Goal: Information Seeking & Learning: Learn about a topic

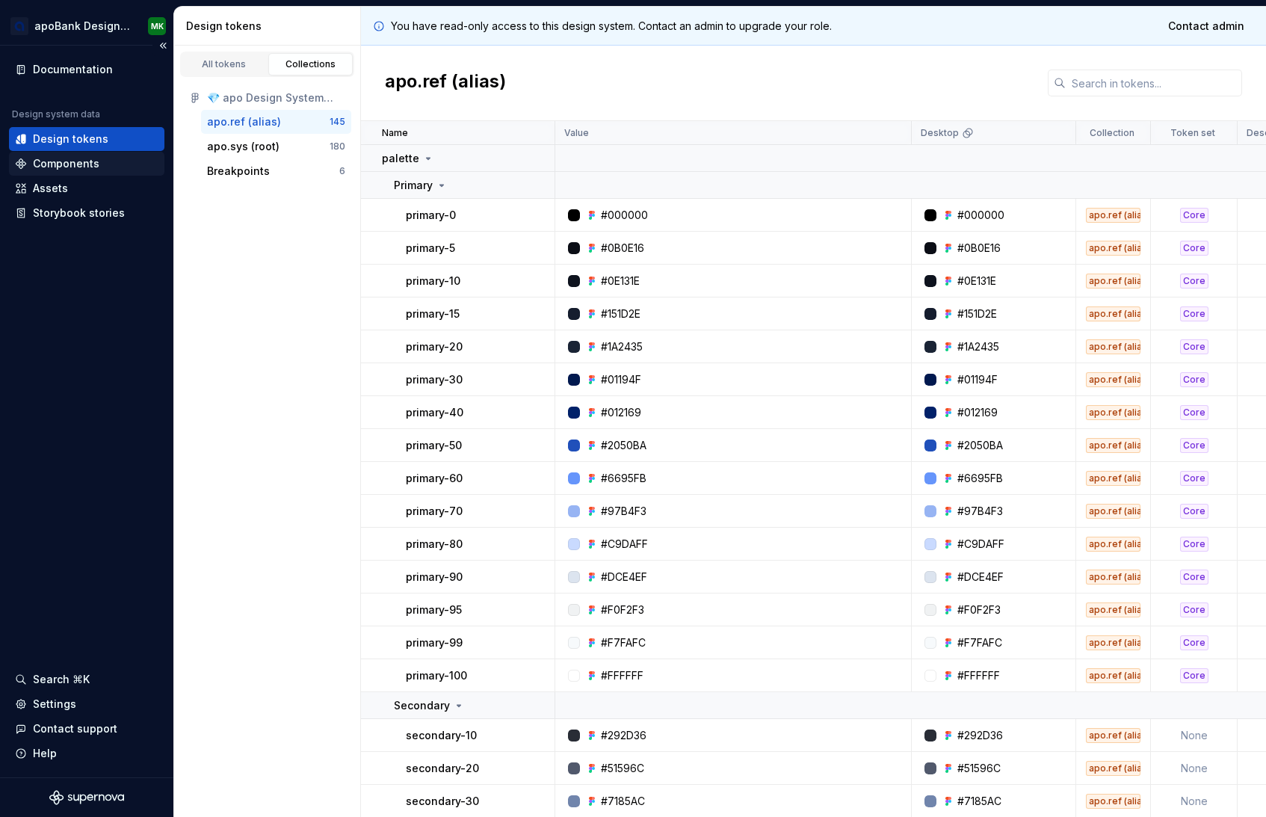
click at [86, 158] on div "Components" at bounding box center [66, 163] width 67 height 15
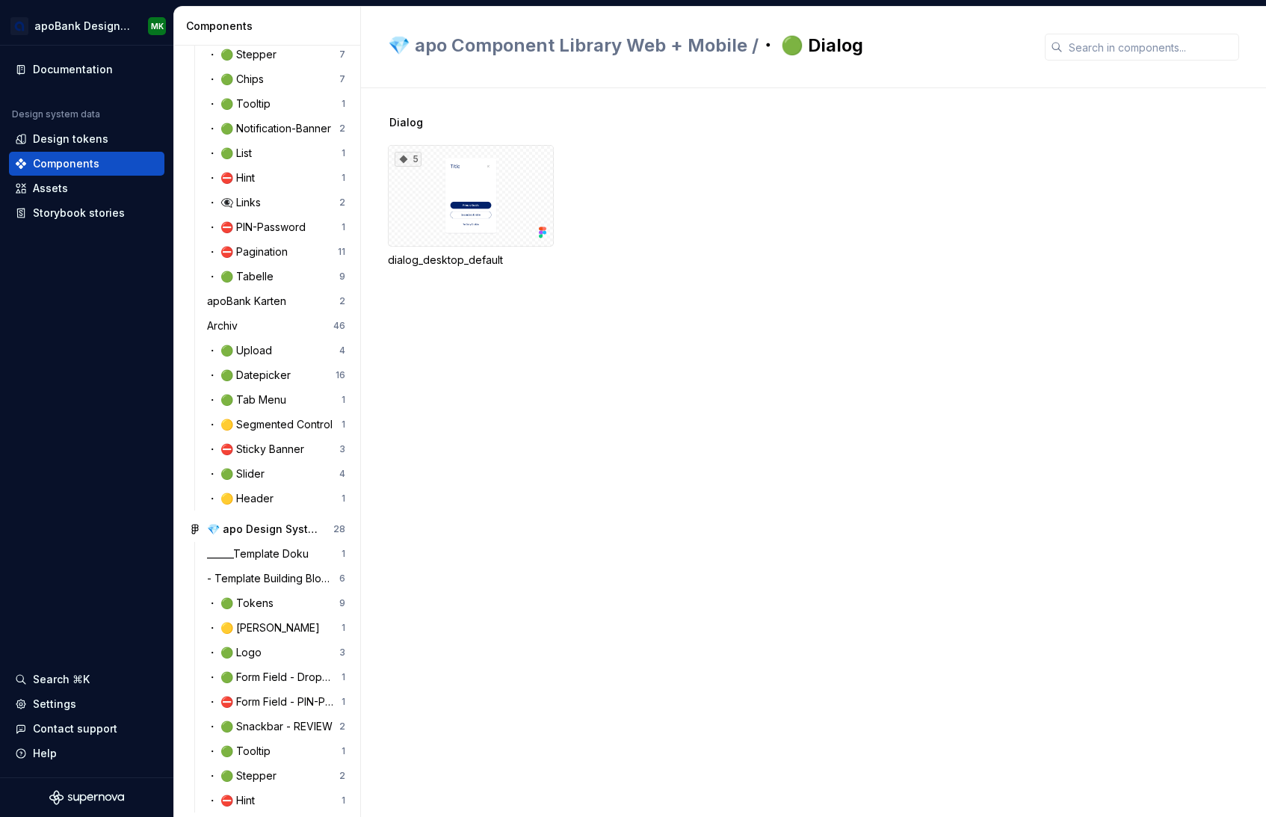
scroll to position [674, 0]
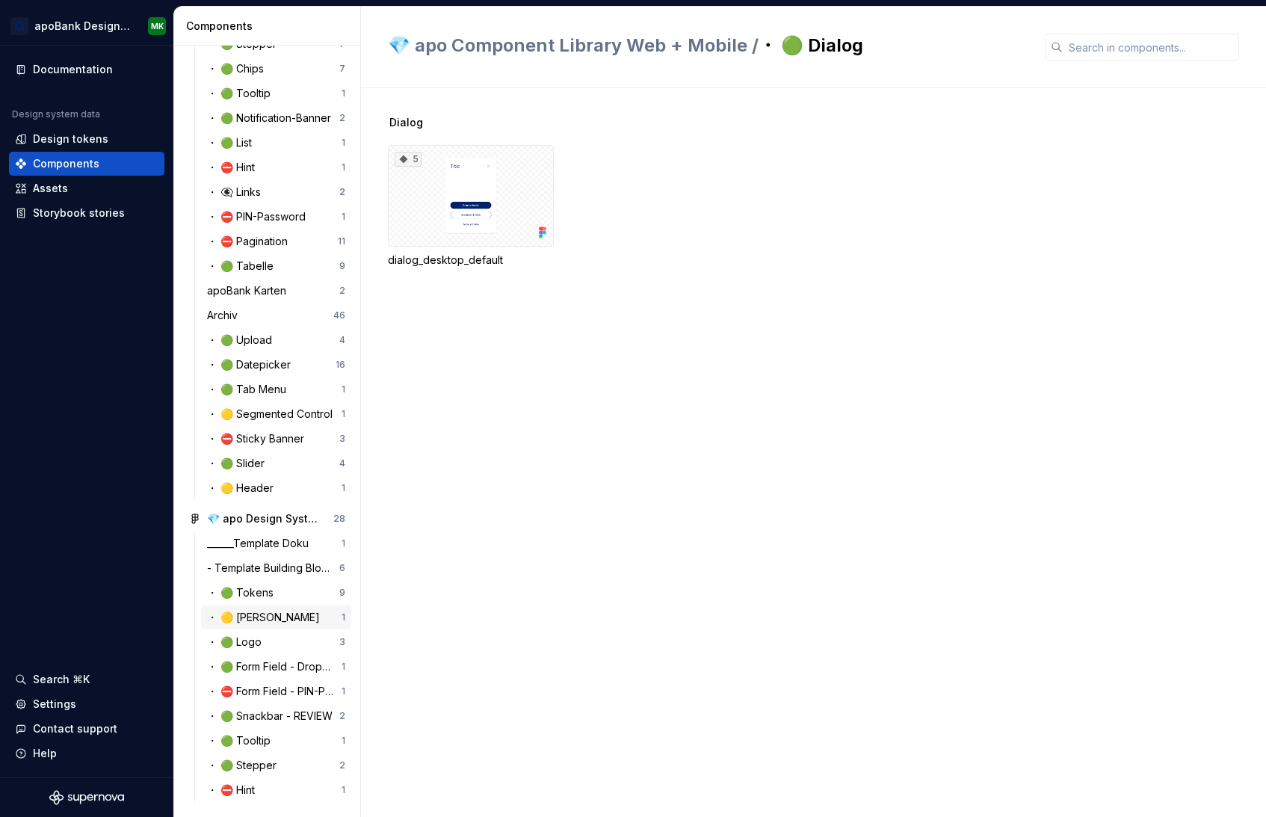
click at [264, 619] on div "・ 🟡 [PERSON_NAME]" at bounding box center [266, 617] width 119 height 15
click at [286, 544] on div "______Template Doku" at bounding box center [261, 543] width 108 height 15
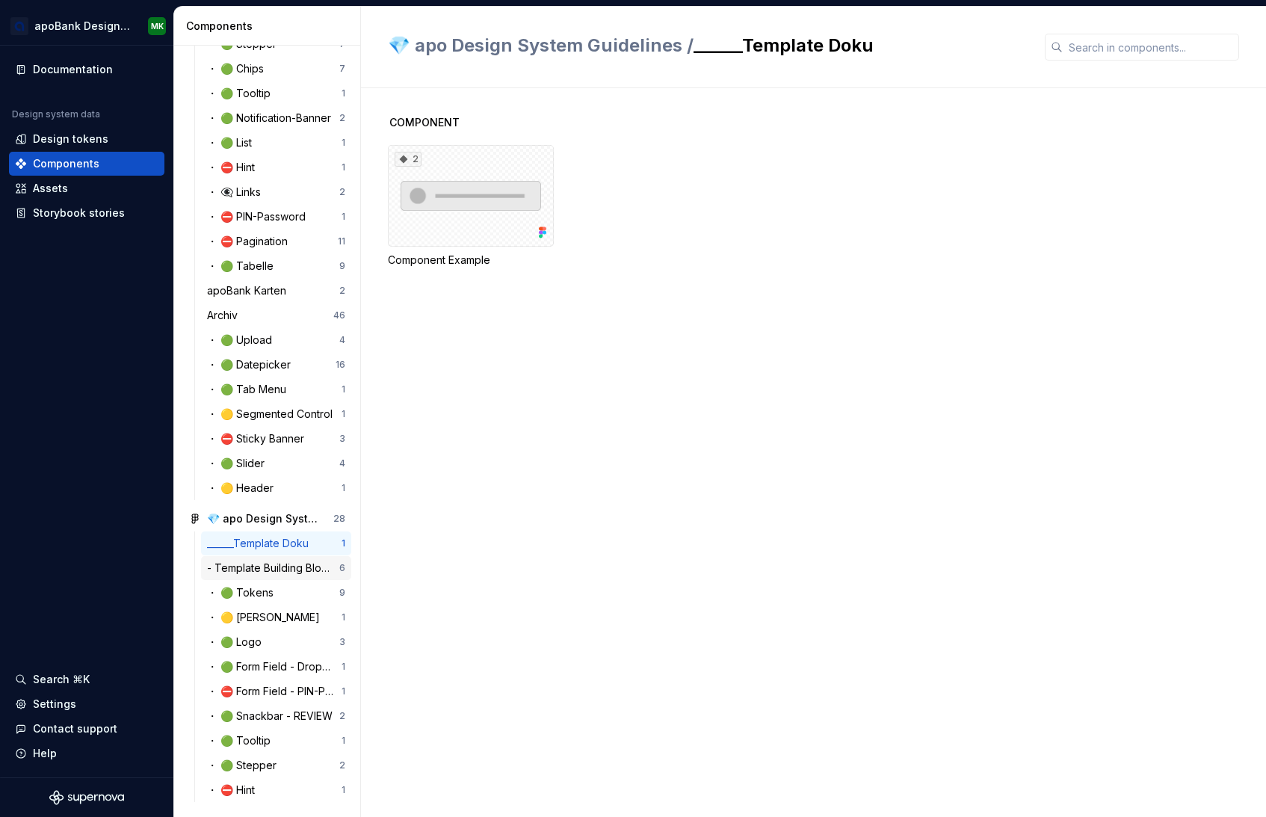
click at [289, 567] on div "- Template Building Blocks" at bounding box center [273, 568] width 132 height 15
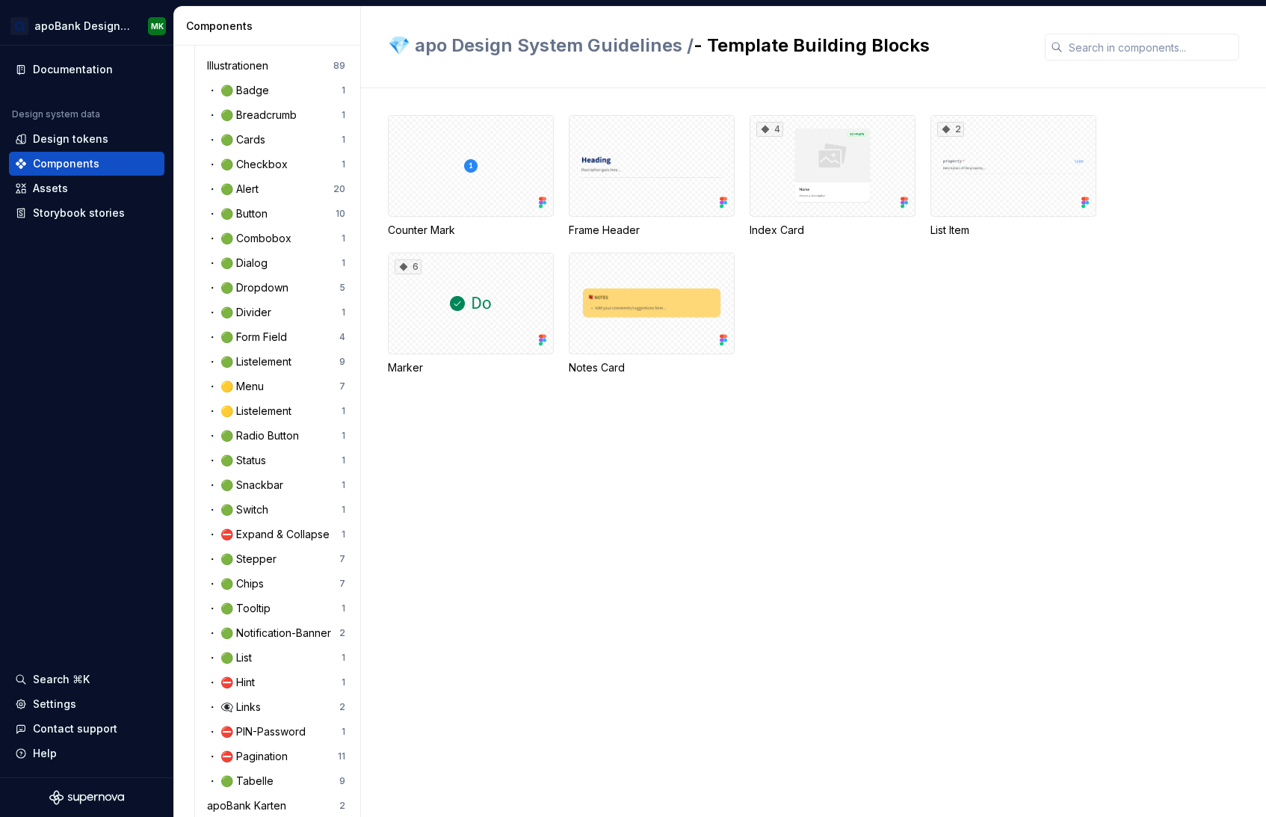
scroll to position [147, 0]
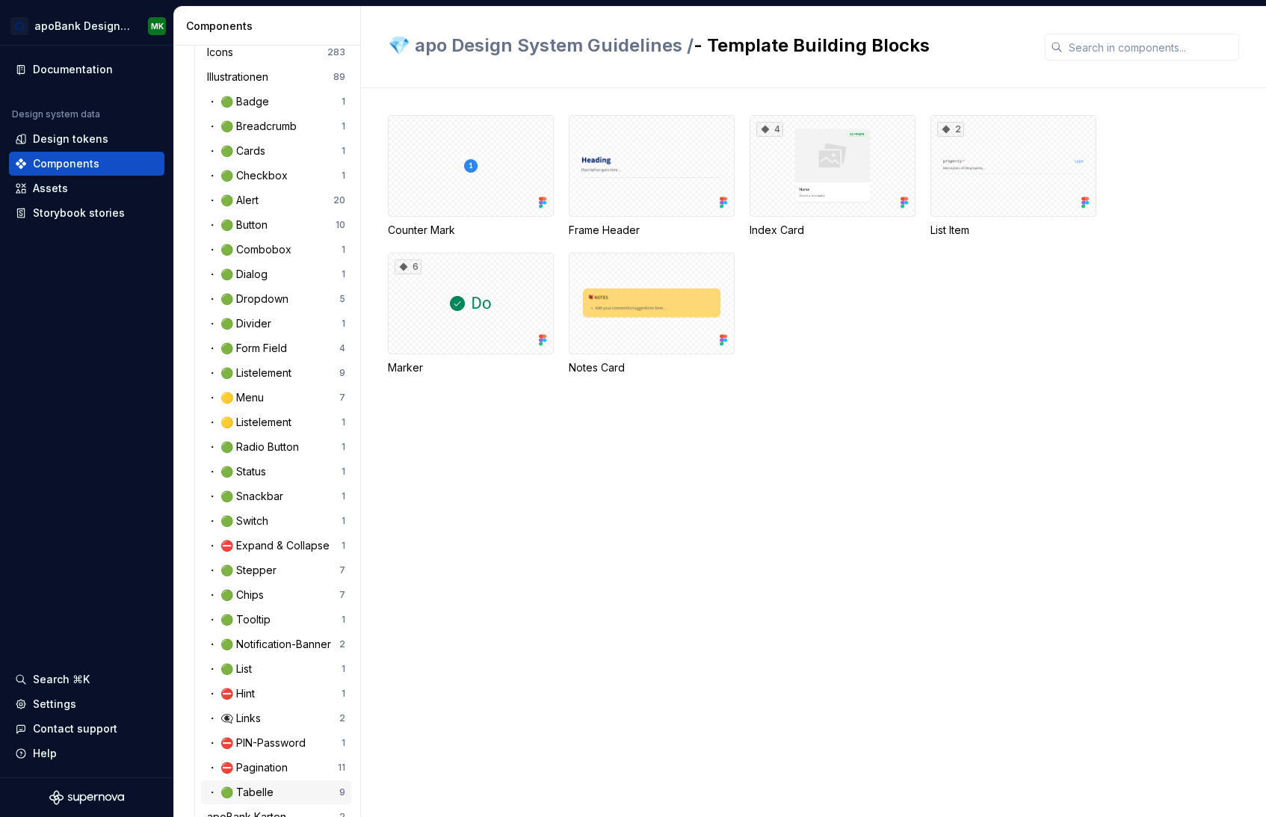
click at [262, 789] on div "・ 🟢 Tabelle" at bounding box center [243, 792] width 73 height 15
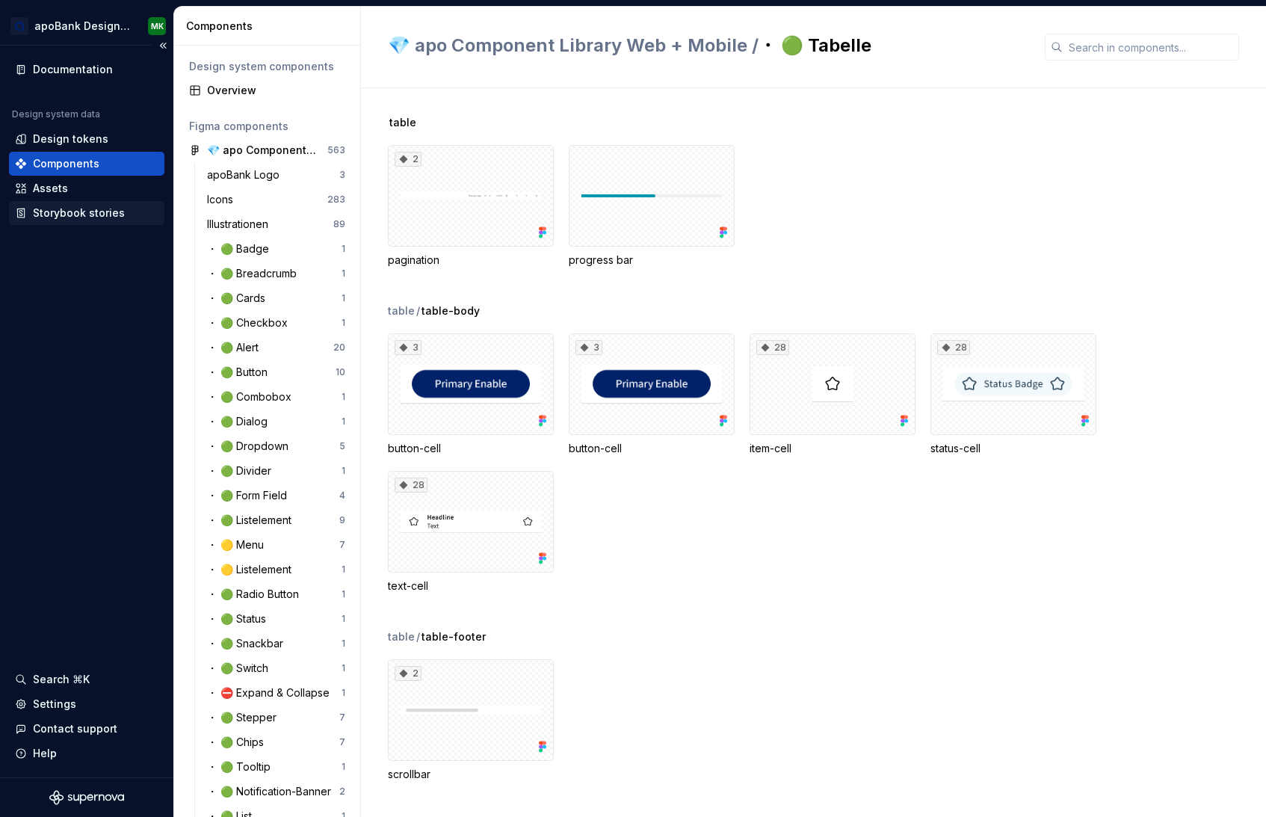
click at [61, 216] on div "Storybook stories" at bounding box center [79, 213] width 92 height 15
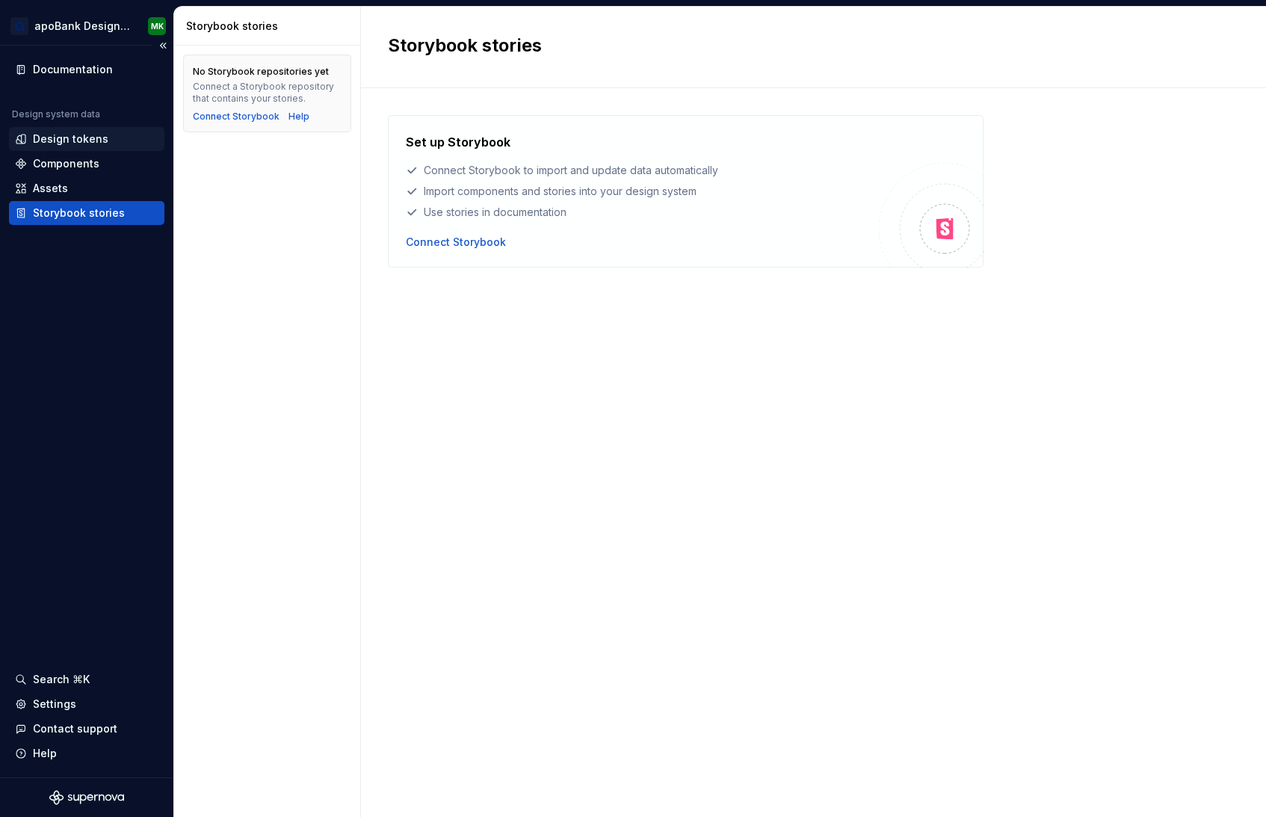
click at [64, 141] on div "Design tokens" at bounding box center [71, 139] width 76 height 15
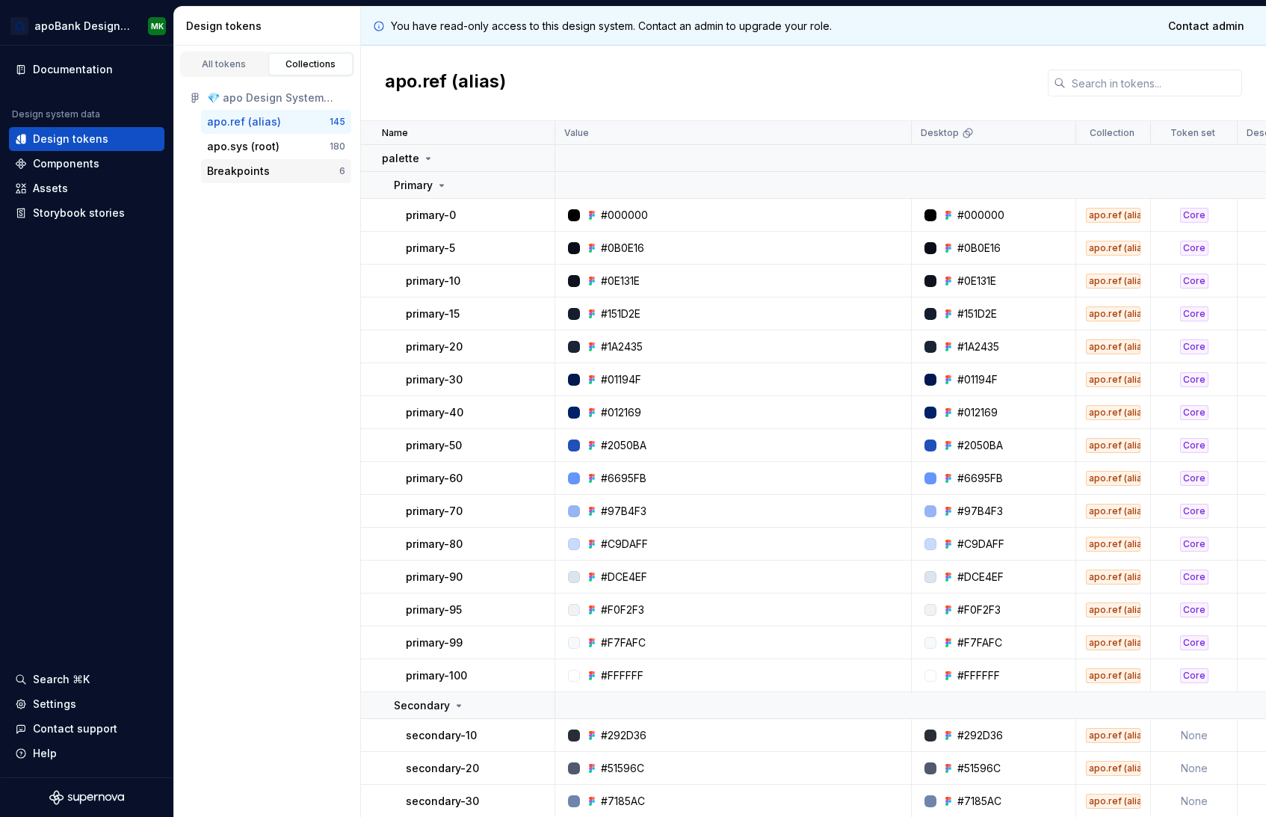
click at [282, 166] on div "Breakpoints" at bounding box center [273, 171] width 132 height 15
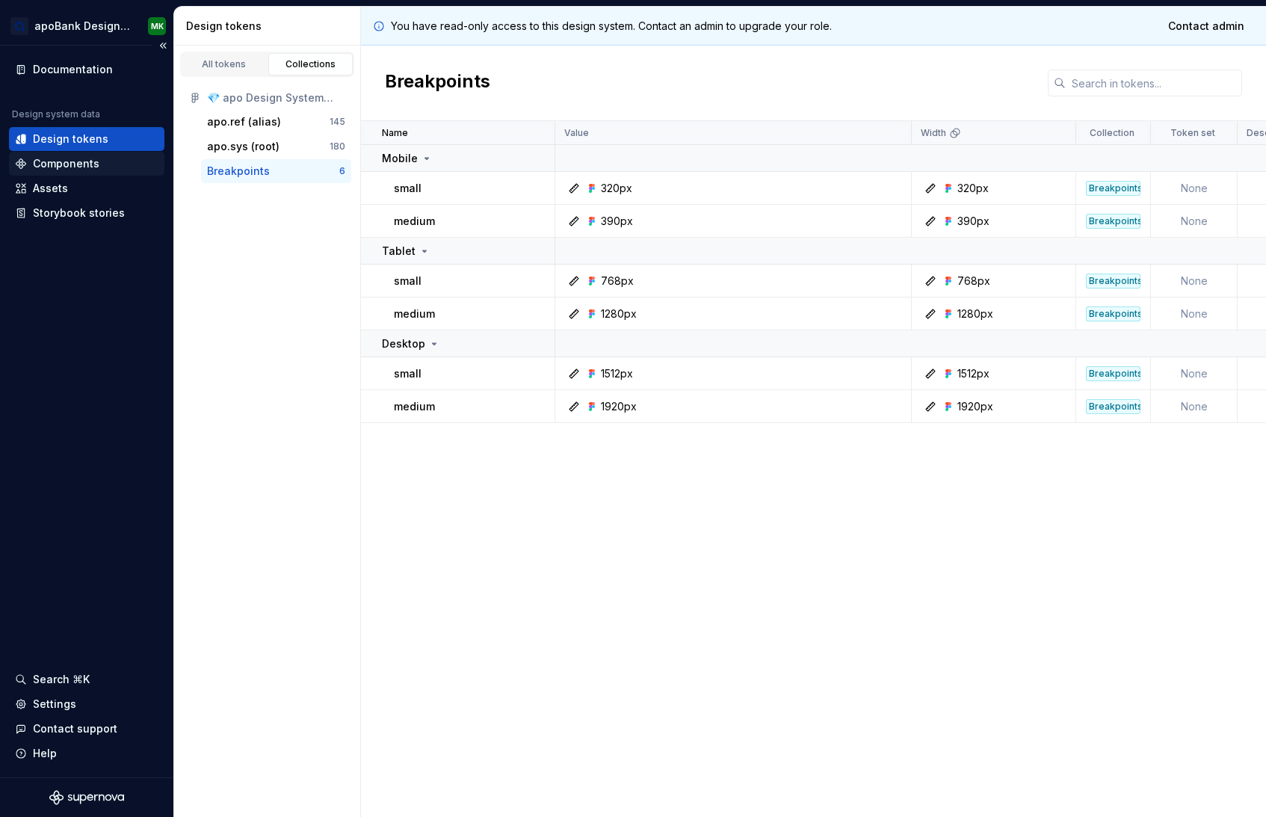
click at [99, 160] on div "Components" at bounding box center [87, 163] width 144 height 15
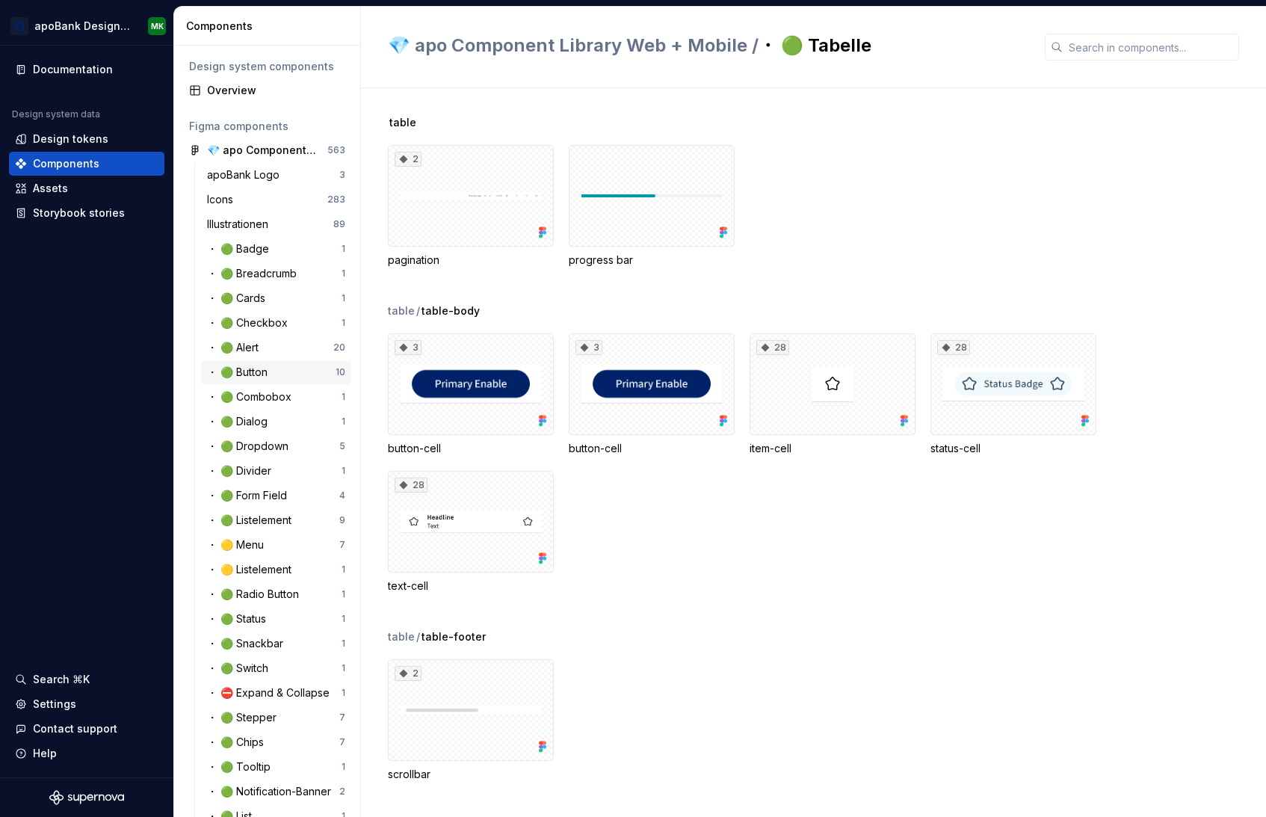
click at [263, 368] on div "・ 🟢 Button" at bounding box center [240, 372] width 67 height 15
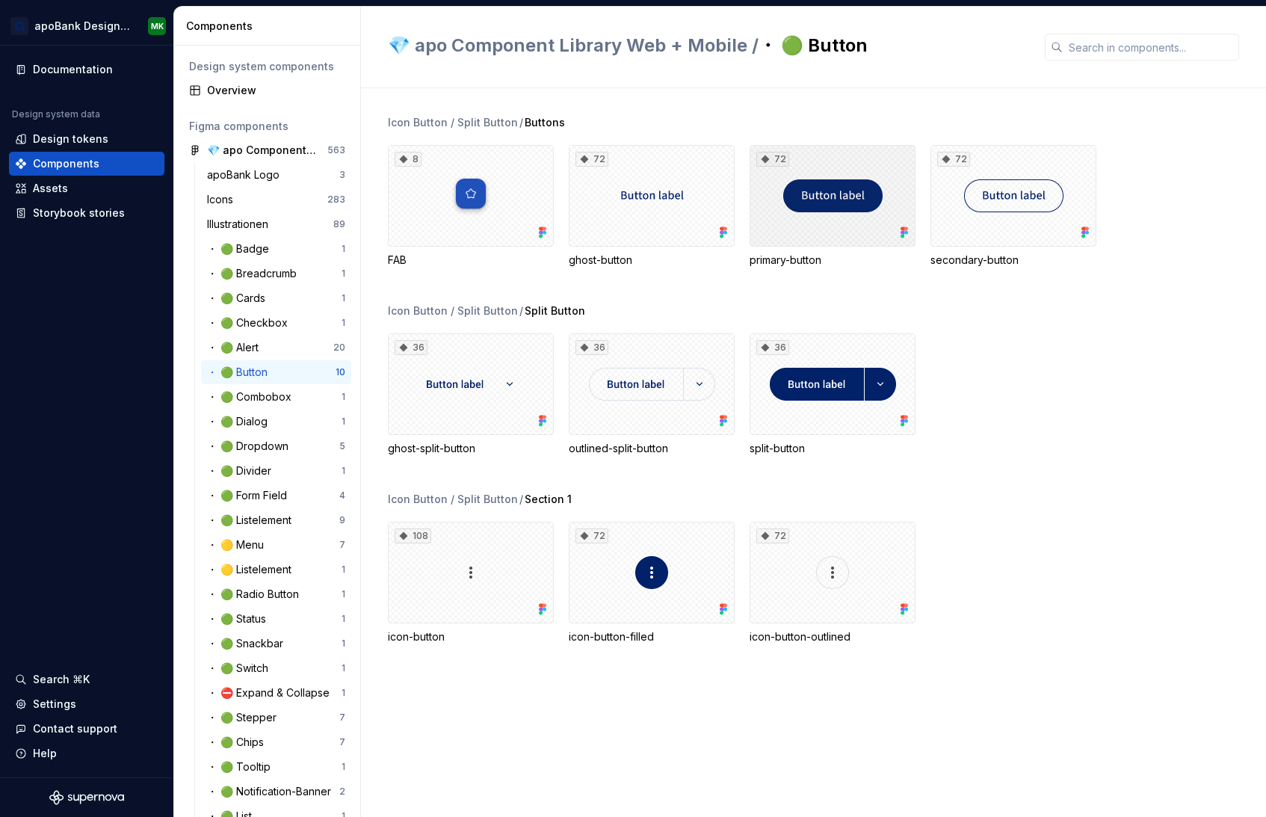
click at [815, 163] on div "72" at bounding box center [833, 196] width 166 height 102
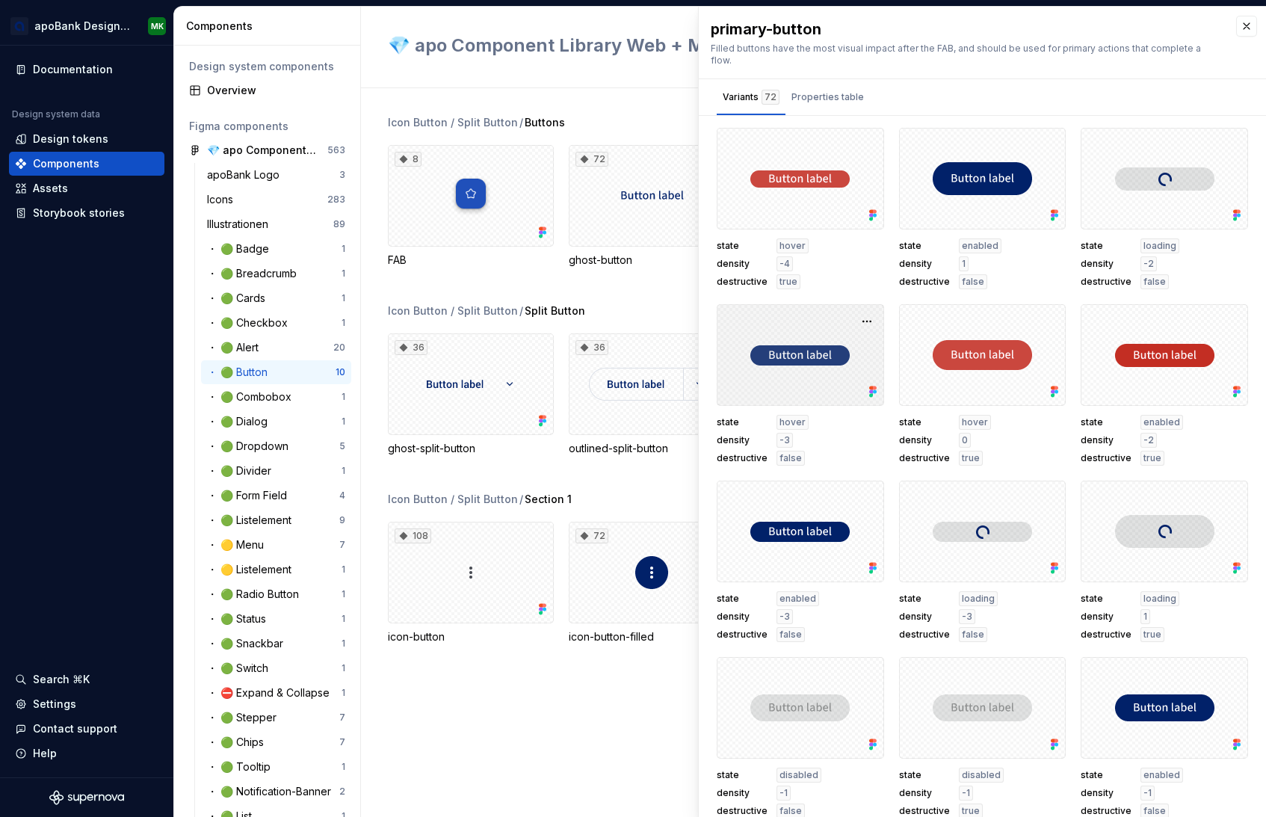
click at [777, 321] on div at bounding box center [800, 355] width 167 height 102
click at [787, 372] on div at bounding box center [800, 355] width 167 height 102
click at [857, 311] on button "button" at bounding box center [867, 321] width 21 height 21
click at [845, 274] on div "state hover density -4 destructive true" at bounding box center [800, 263] width 167 height 51
click at [825, 93] on div "Properties table" at bounding box center [828, 97] width 84 height 24
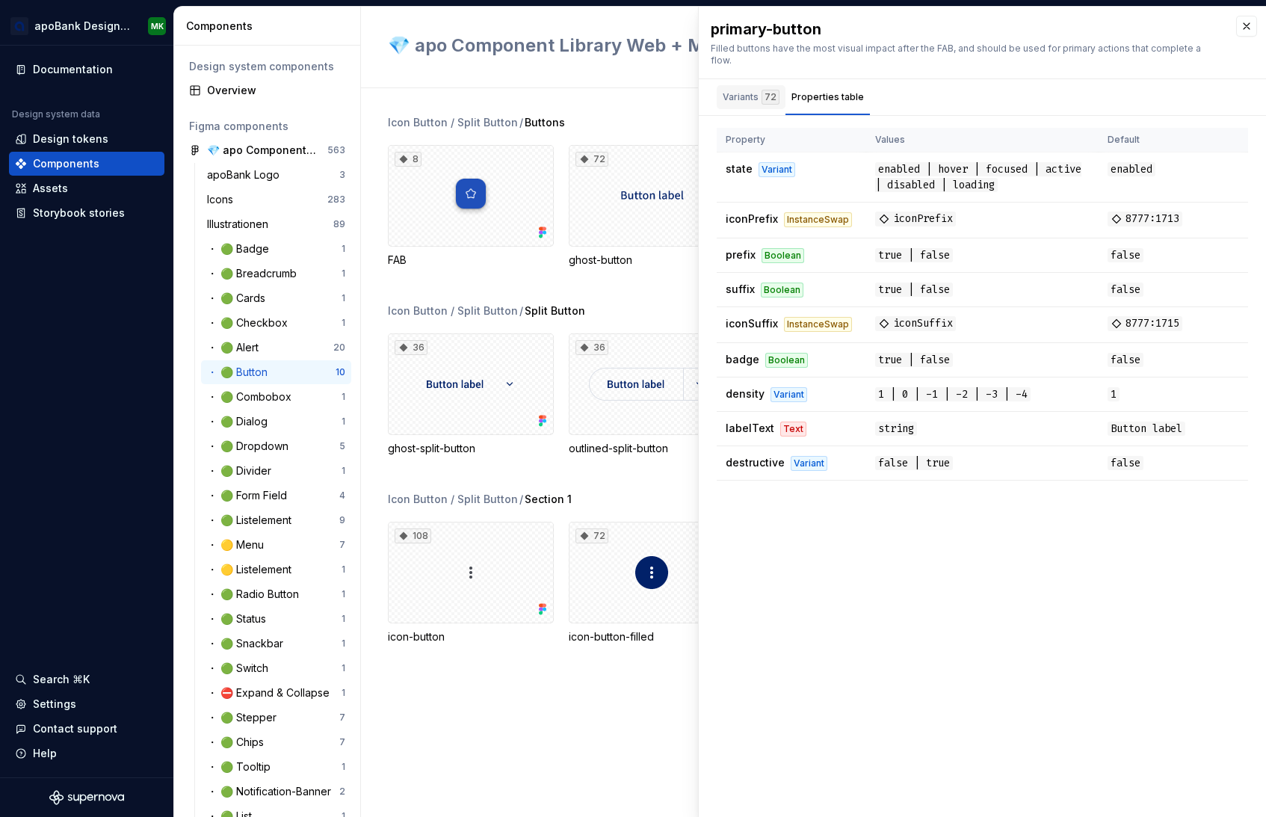
click at [736, 90] on div "Variants 72" at bounding box center [751, 97] width 57 height 15
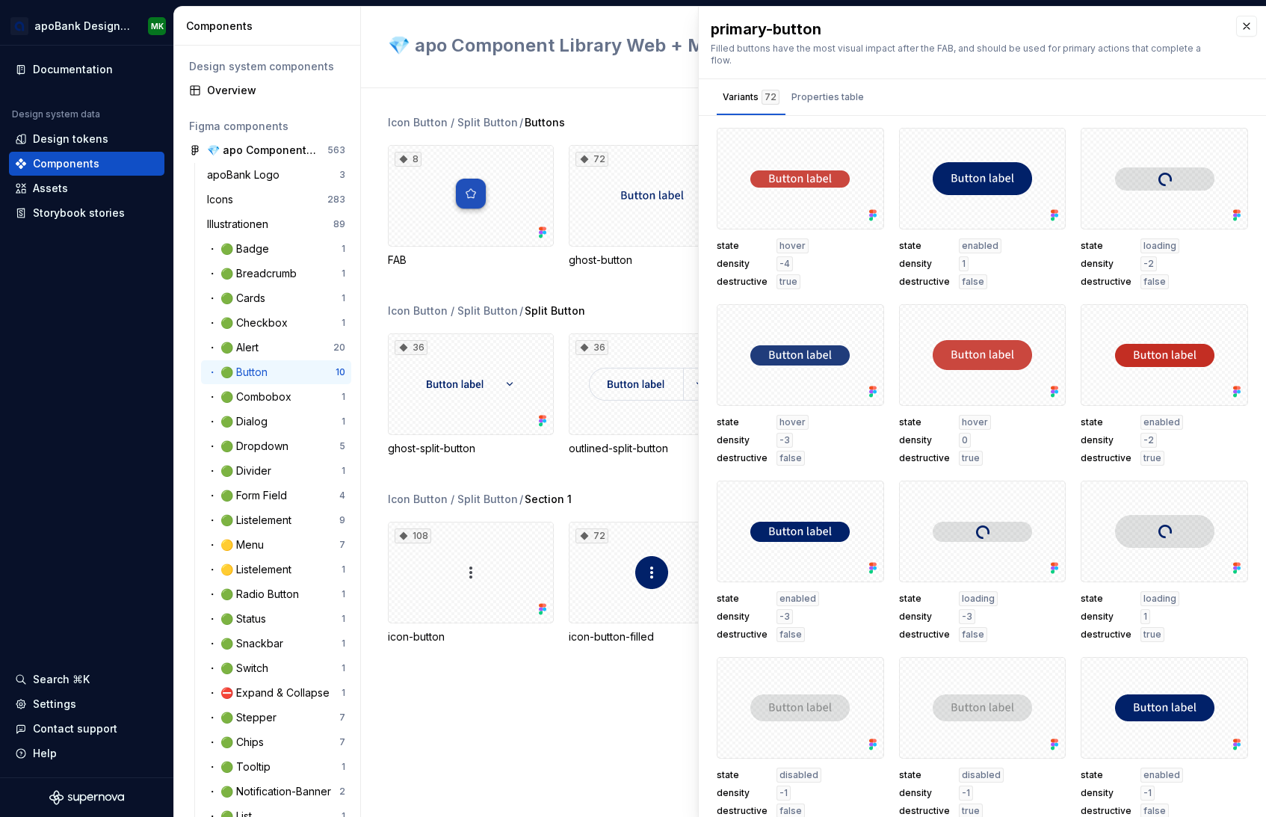
click at [490, 720] on div "Icon Button / Split Button / Buttons 8 FAB 72 ghost-button 72 primary-button 72…" at bounding box center [827, 452] width 878 height 729
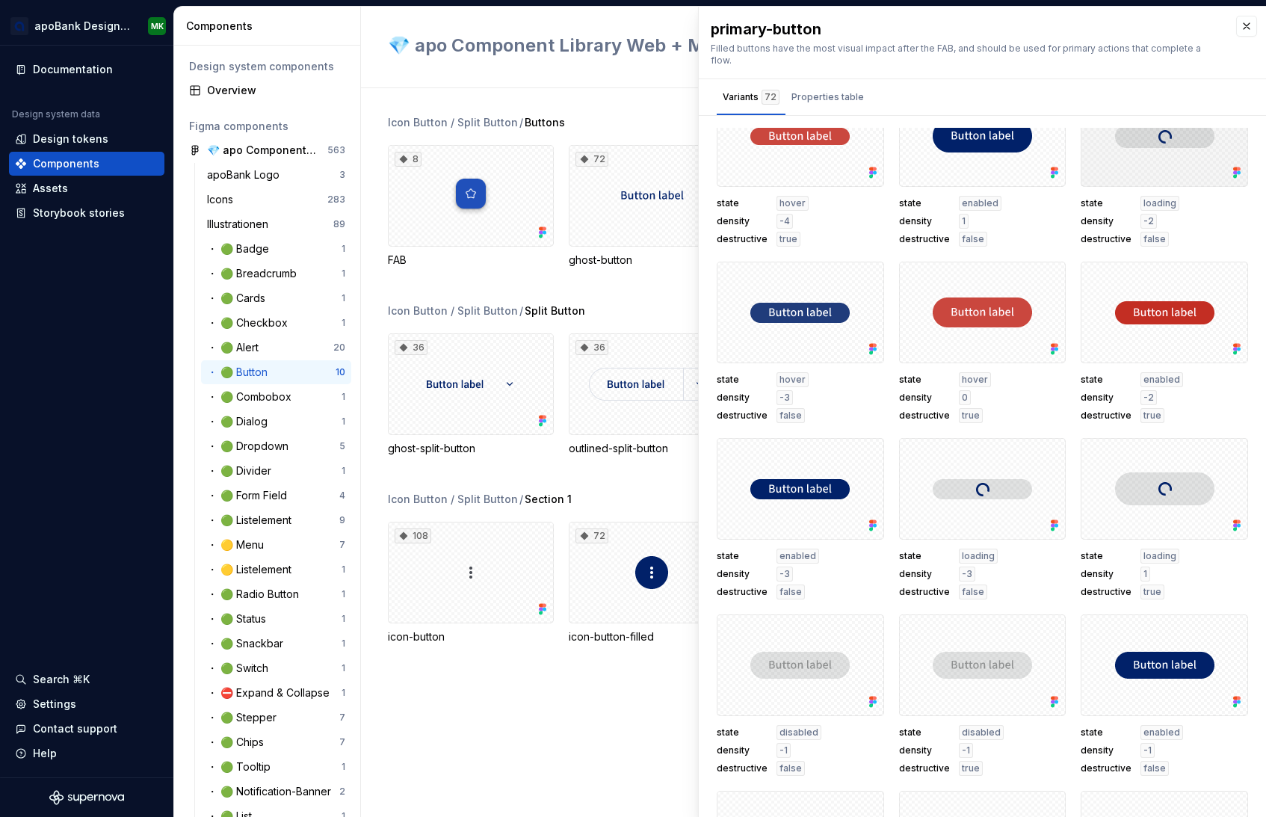
scroll to position [19, 0]
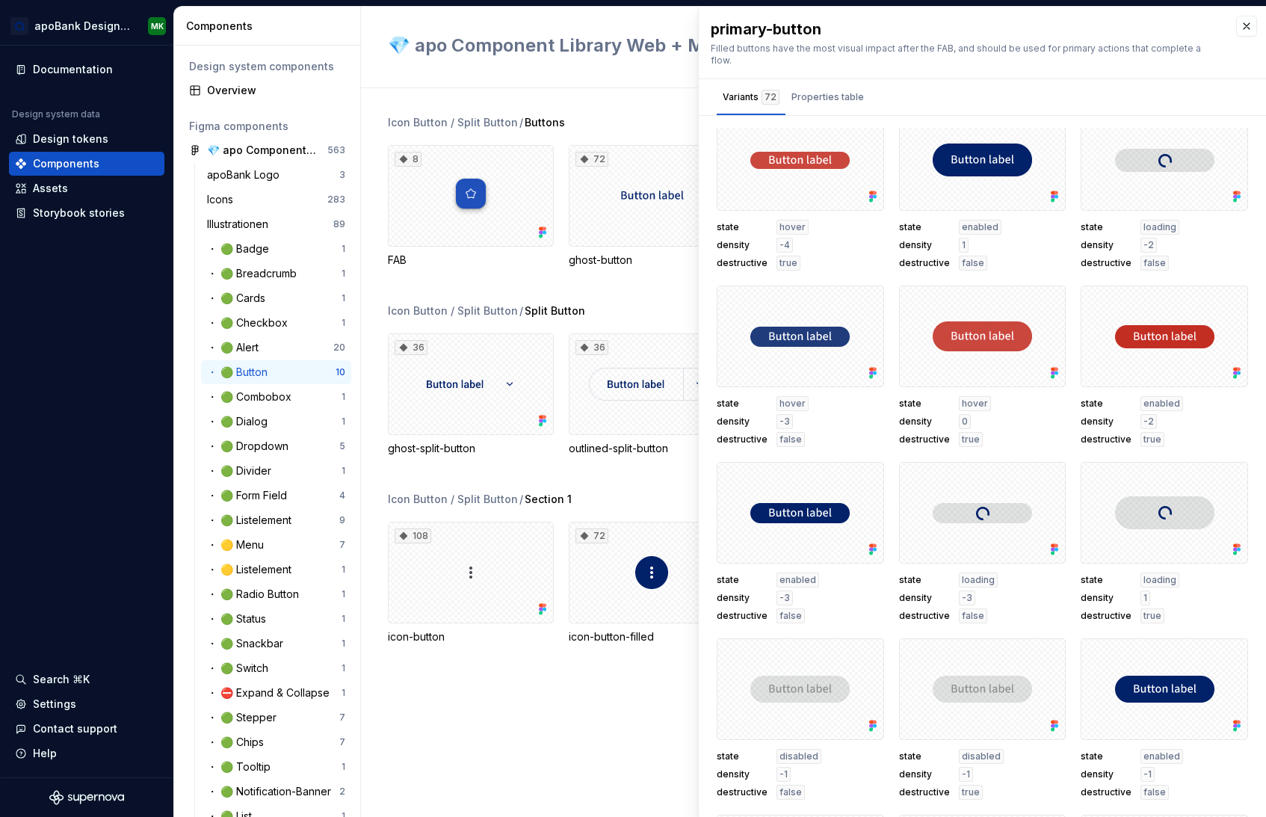
click at [503, 704] on div "Icon Button / Split Button / Buttons 8 FAB 72 ghost-button 72 primary-button 72…" at bounding box center [827, 452] width 878 height 729
click at [83, 133] on div "Design tokens" at bounding box center [71, 139] width 76 height 15
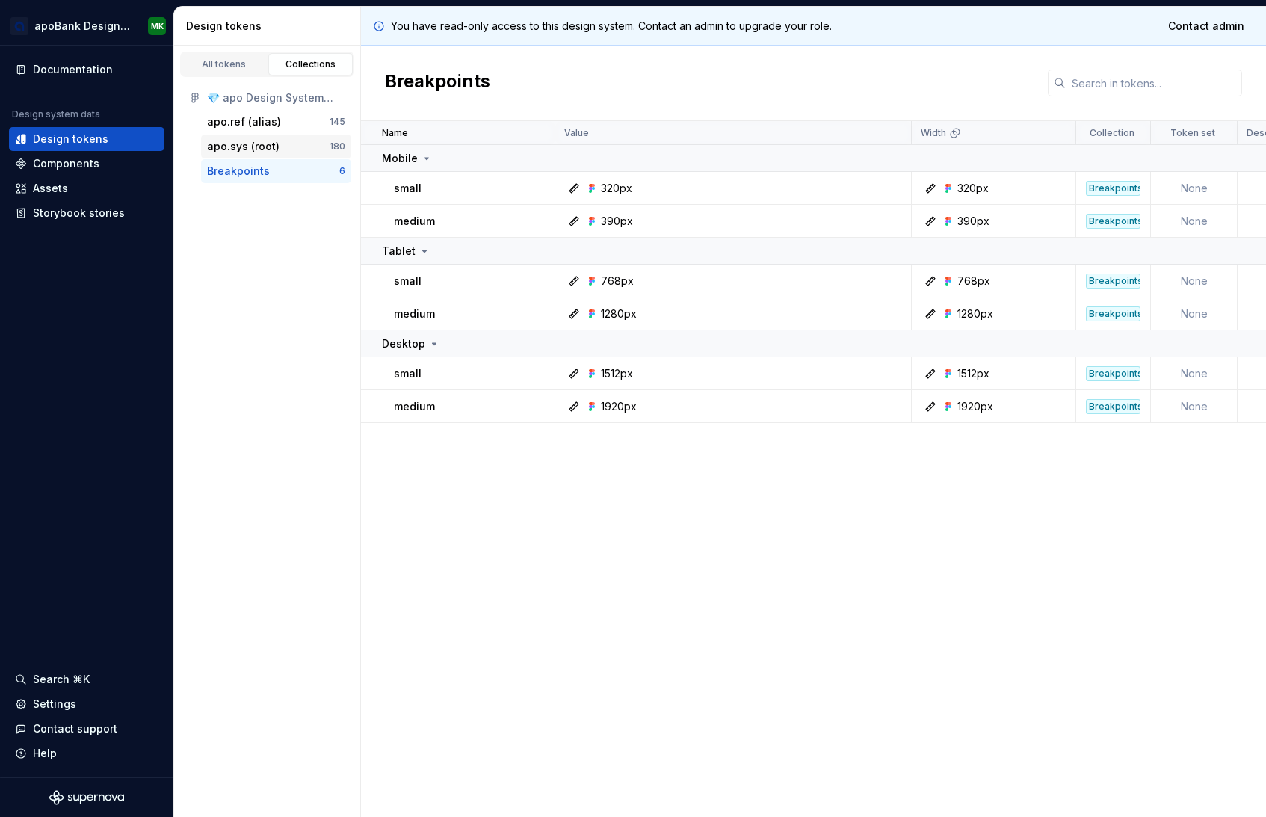
click at [227, 145] on div "apo.sys (root)" at bounding box center [243, 146] width 73 height 15
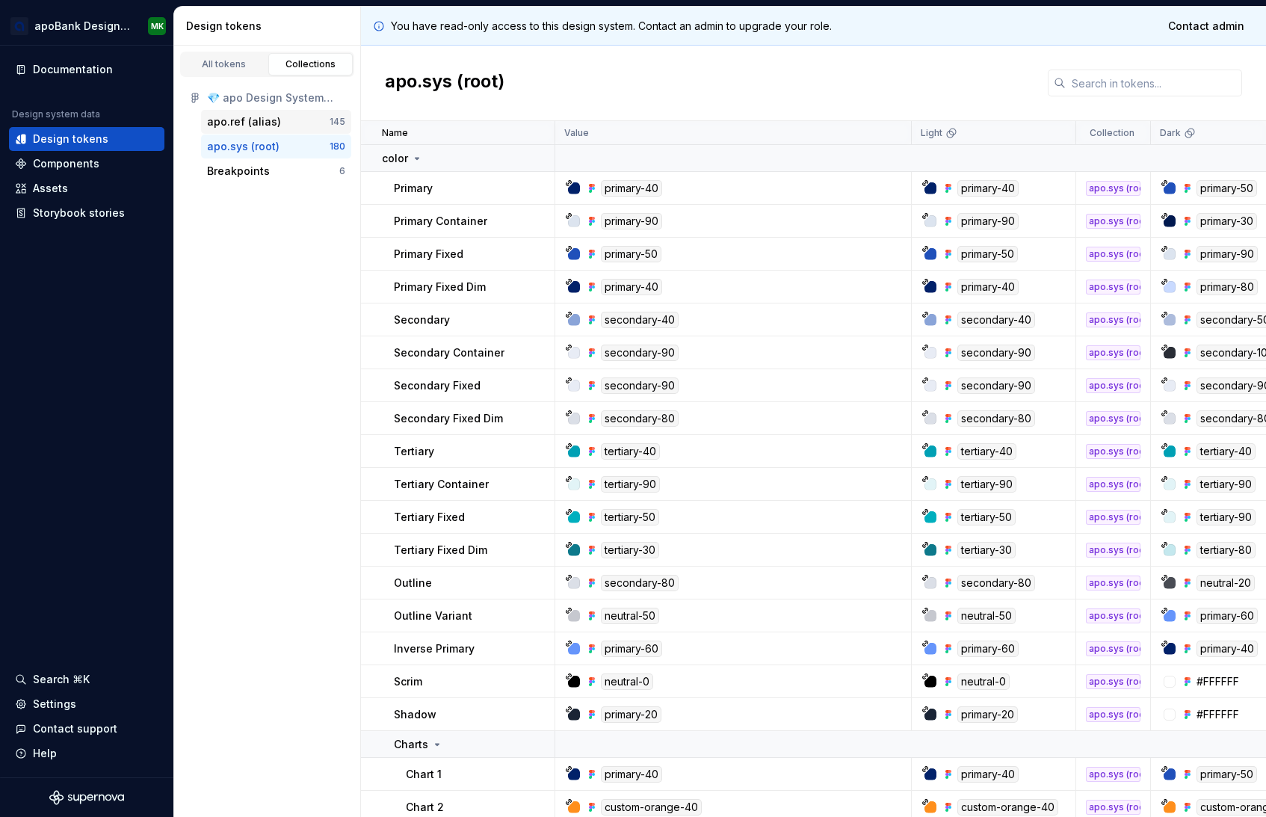
click at [268, 116] on div "apo.ref (alias)" at bounding box center [244, 121] width 74 height 15
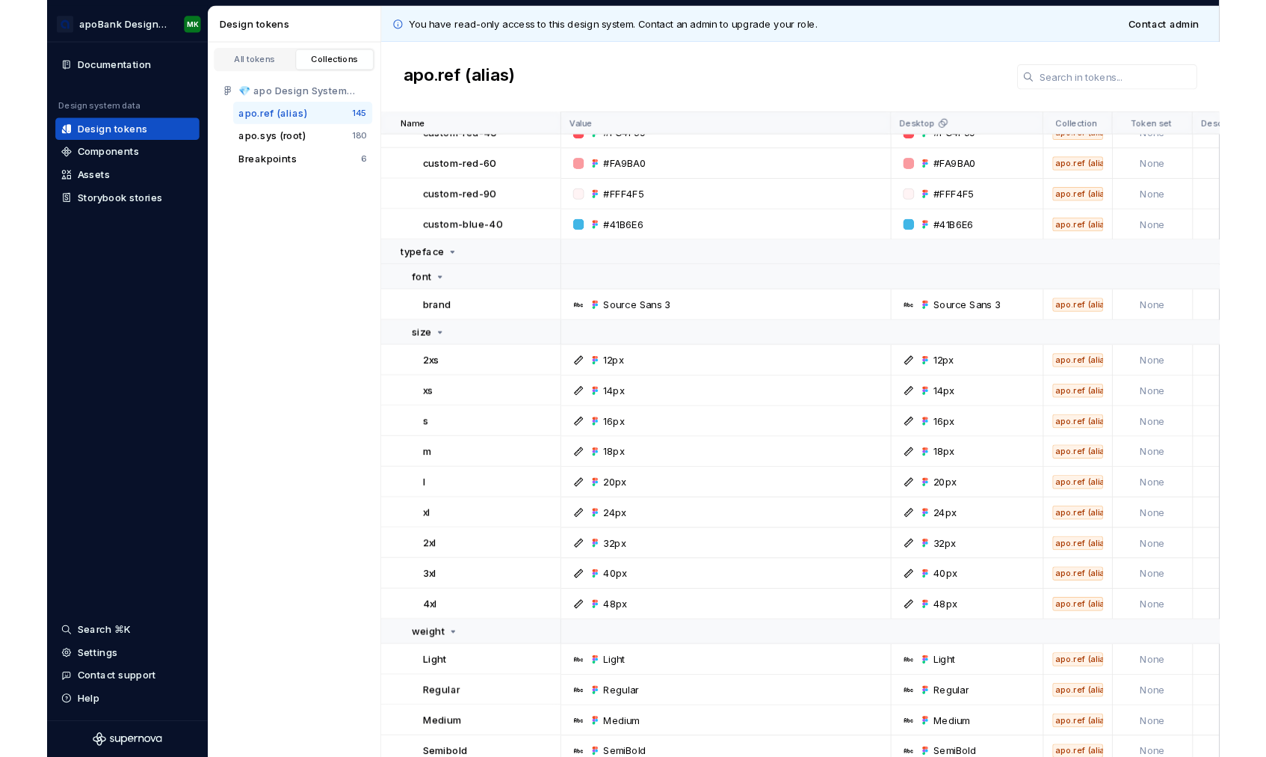
scroll to position [4509, 0]
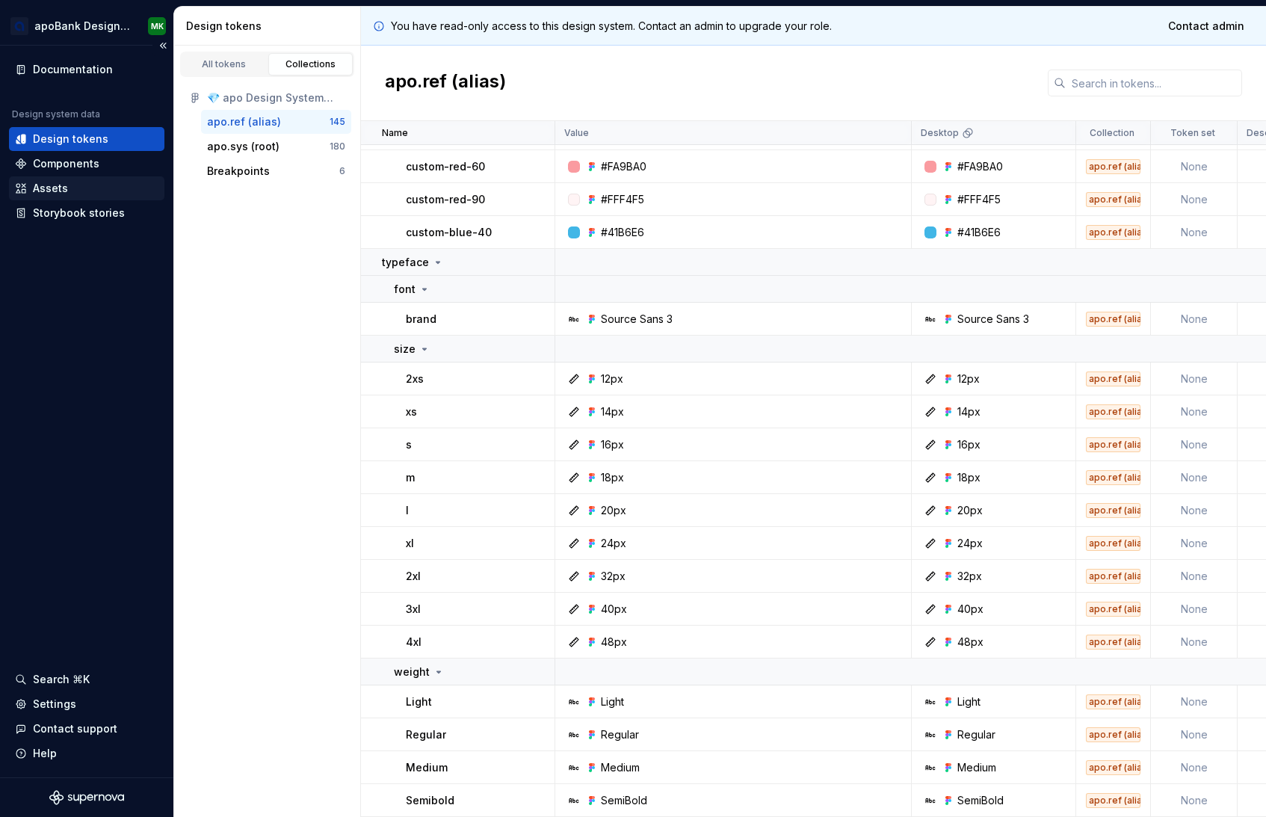
click at [61, 194] on div "Assets" at bounding box center [50, 188] width 35 height 15
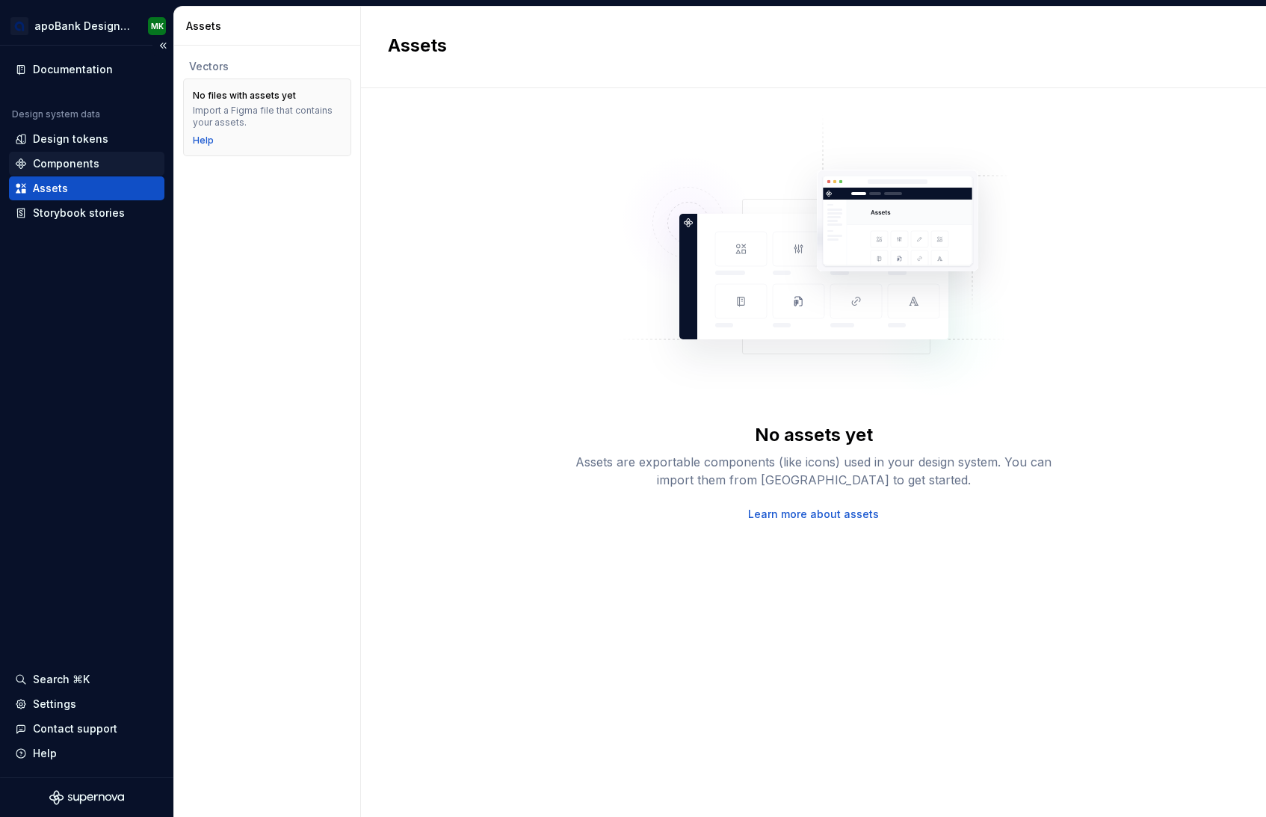
click at [78, 165] on div "Components" at bounding box center [66, 163] width 67 height 15
